Goal: Task Accomplishment & Management: Use online tool/utility

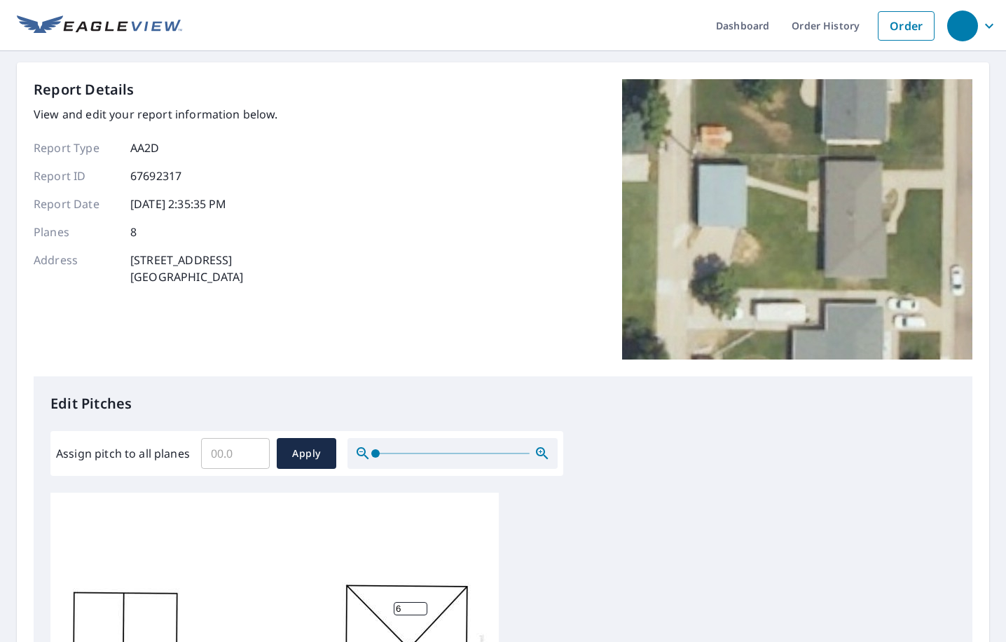
drag, startPoint x: 209, startPoint y: 439, endPoint x: 219, endPoint y: 465, distance: 27.3
click at [212, 453] on input "Assign pitch to all planes" at bounding box center [235, 453] width 69 height 39
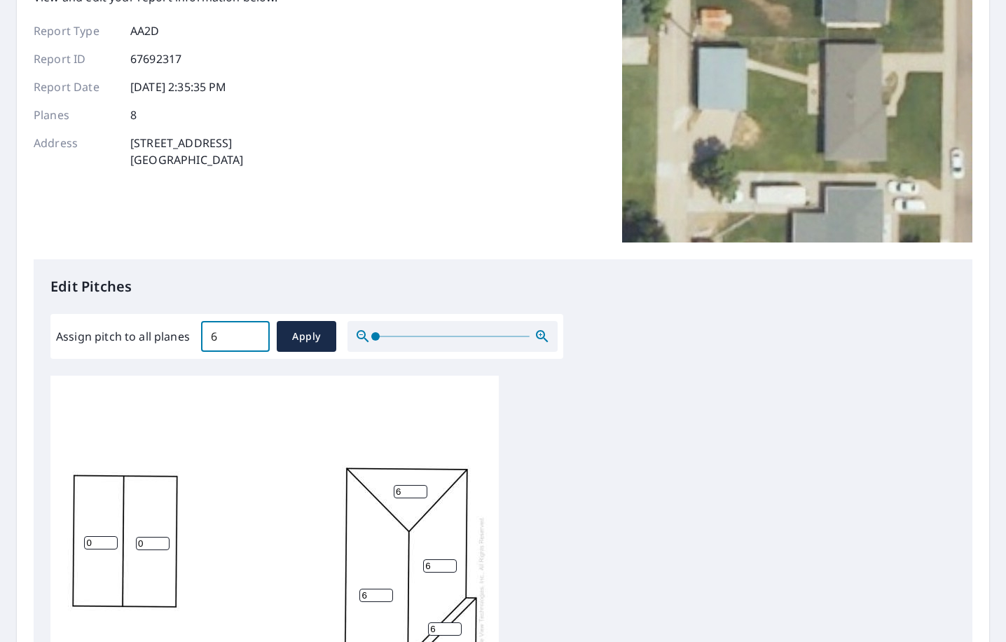
scroll to position [210, 0]
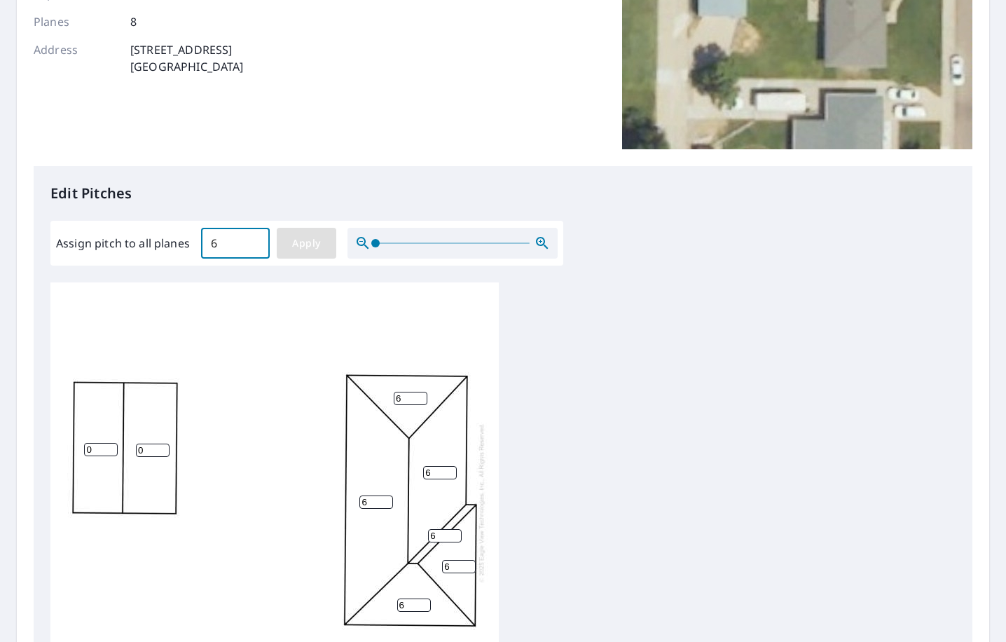
type input "6"
click at [292, 250] on span "Apply" at bounding box center [306, 244] width 37 height 18
type input "6"
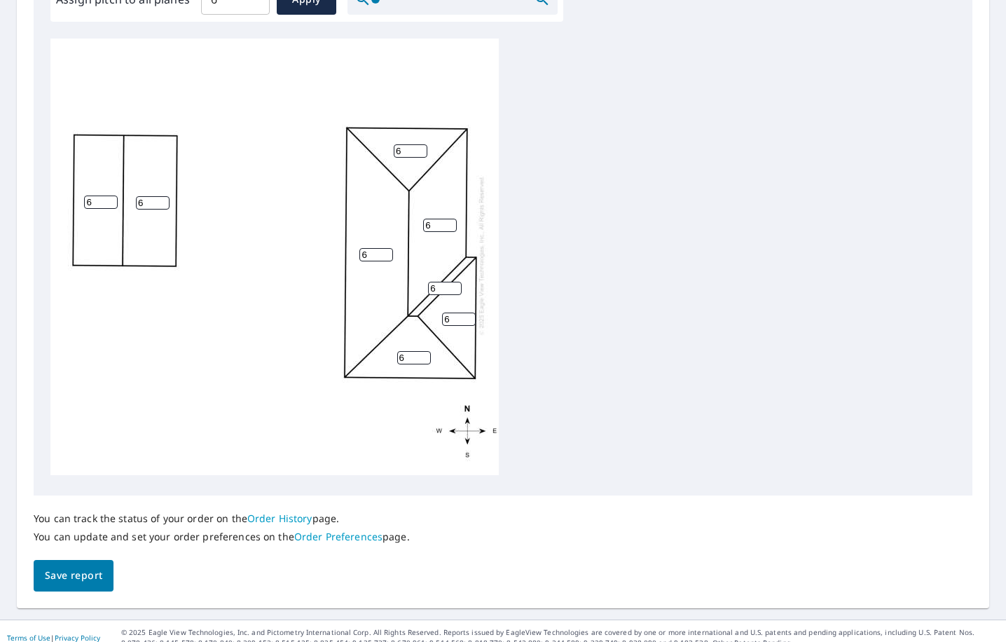
scroll to position [467, 0]
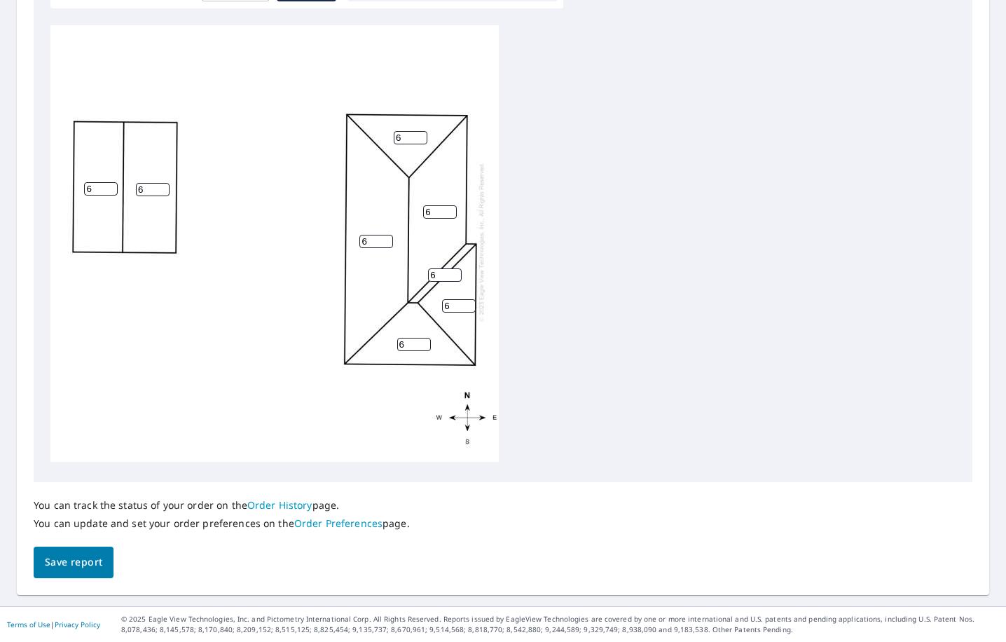
click at [90, 538] on div "You can track the status of your order on the Order History page. You can updat…" at bounding box center [222, 514] width 376 height 64
click at [89, 542] on div "You can track the status of your order on the Order History page. You can updat…" at bounding box center [222, 514] width 376 height 64
click at [88, 550] on button "Save report" at bounding box center [74, 563] width 80 height 32
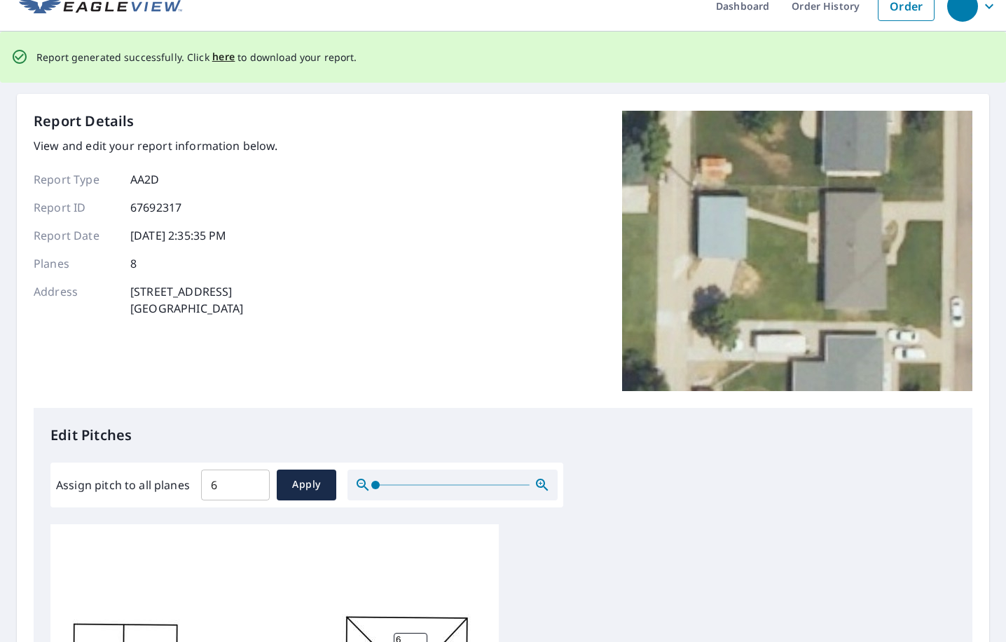
scroll to position [0, 0]
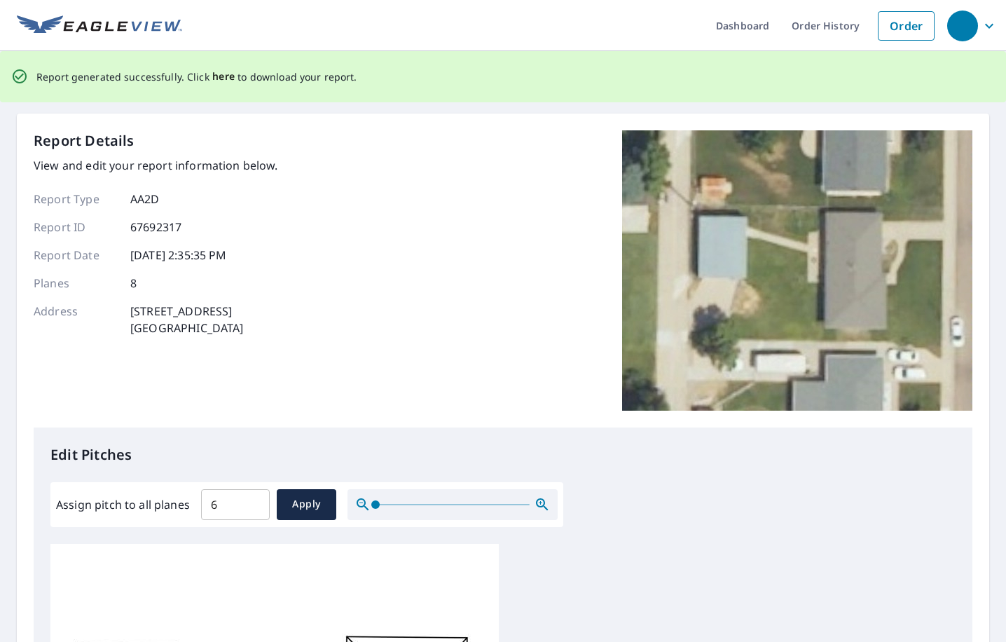
click at [212, 74] on span "here" at bounding box center [223, 77] width 23 height 18
